Goal: Find specific page/section

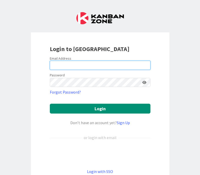
click at [100, 68] on input "email" at bounding box center [100, 65] width 100 height 9
type input "[EMAIL_ADDRESS][PERSON_NAME][DOMAIN_NAME]"
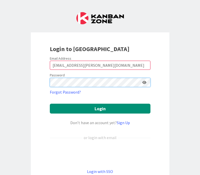
click at [100, 108] on button "Login" at bounding box center [100, 108] width 100 height 10
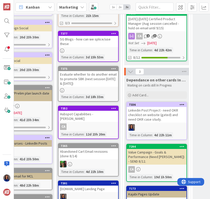
scroll to position [73, 163]
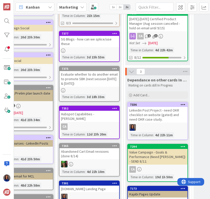
click at [97, 45] on div "SG Blogs - how can we splice/use these" at bounding box center [89, 41] width 60 height 11
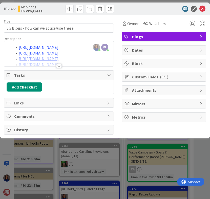
click at [59, 67] on div at bounding box center [59, 66] width 6 height 4
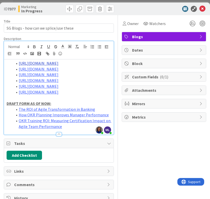
click at [36, 66] on link "[URL][DOMAIN_NAME]" at bounding box center [39, 63] width 40 height 5
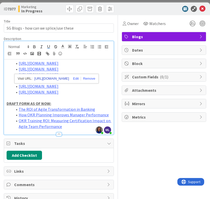
click at [61, 80] on link "[URL][DOMAIN_NAME]" at bounding box center [51, 78] width 35 height 7
